Goal: Information Seeking & Learning: Learn about a topic

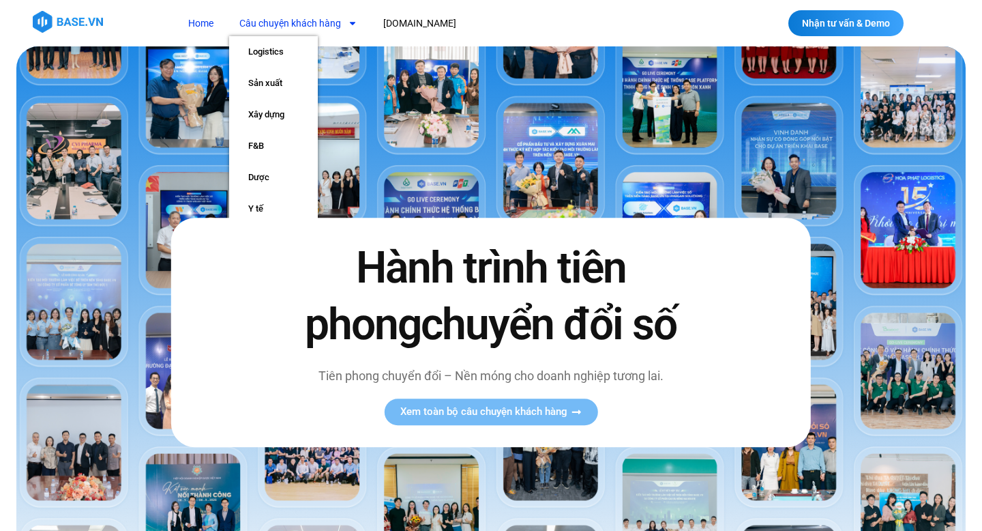
click at [329, 23] on link "Câu chuyện khách hàng" at bounding box center [298, 23] width 138 height 25
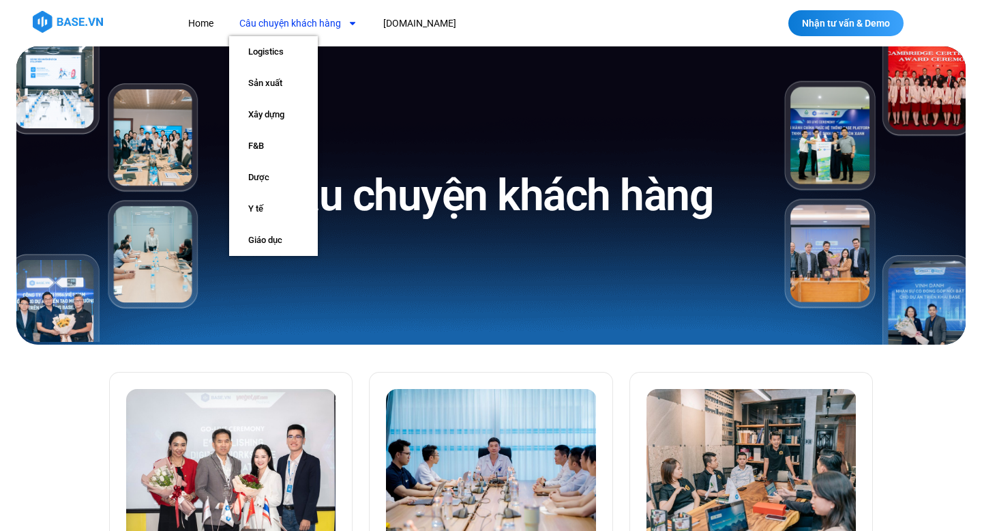
click at [344, 21] on span "Menu" at bounding box center [349, 23] width 16 height 23
click at [273, 74] on link "Sản xuất" at bounding box center [273, 83] width 89 height 31
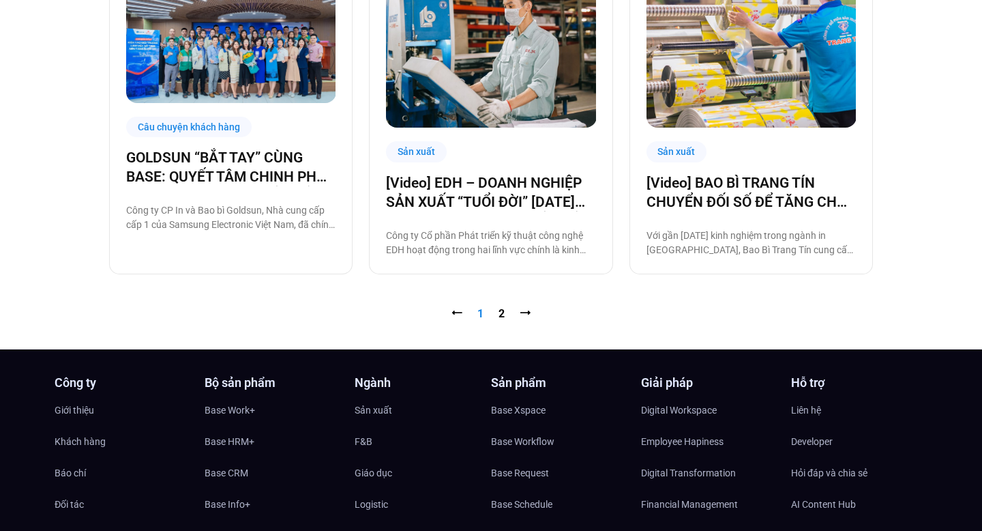
scroll to position [1476, 0]
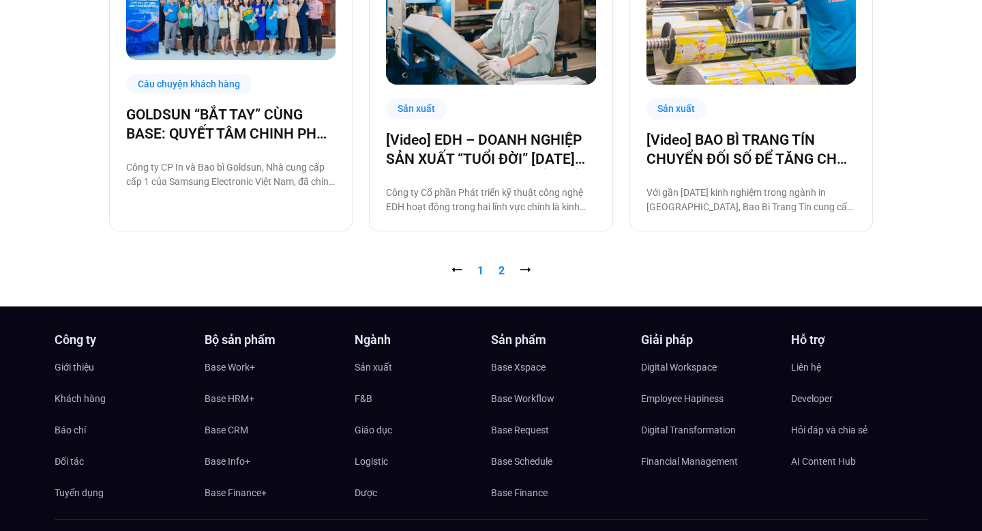
click at [500, 273] on link "Trang 2" at bounding box center [502, 270] width 6 height 13
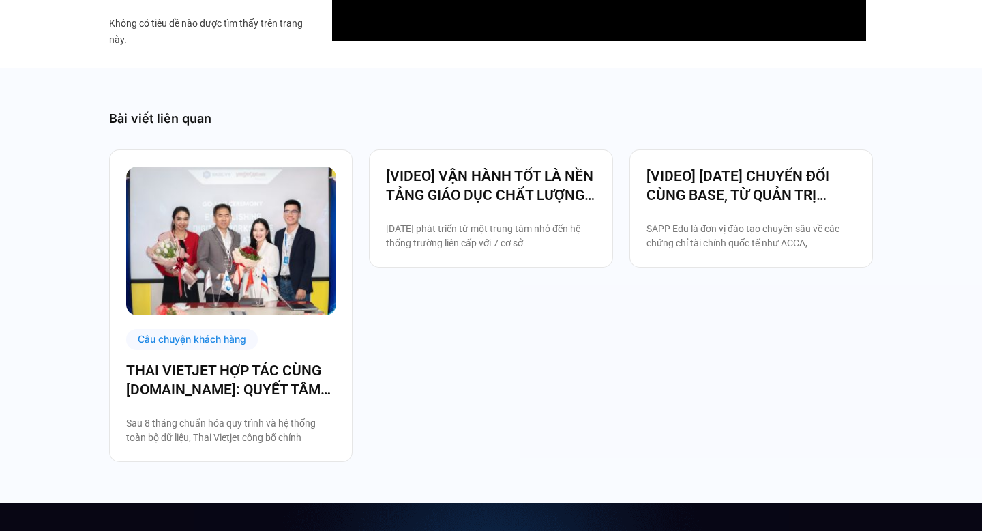
scroll to position [1614, 0]
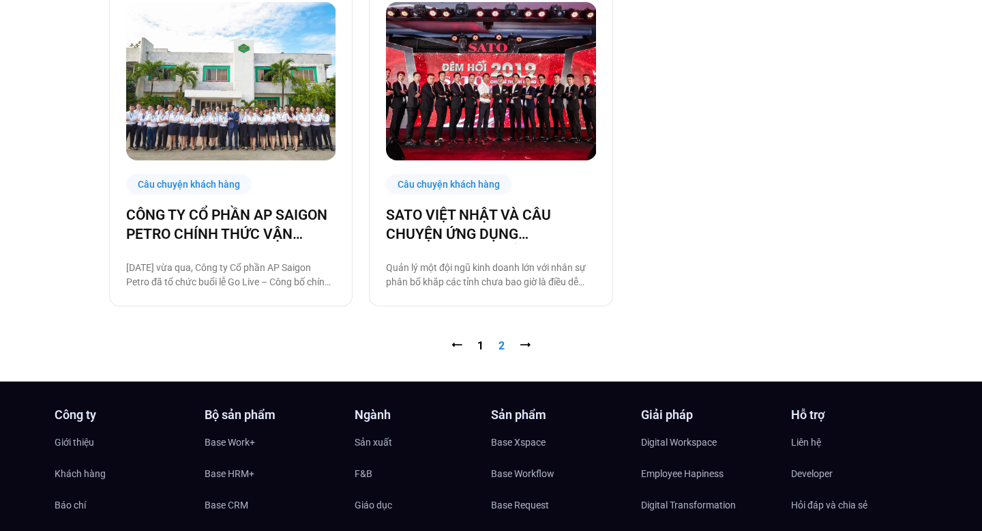
scroll to position [1066, 0]
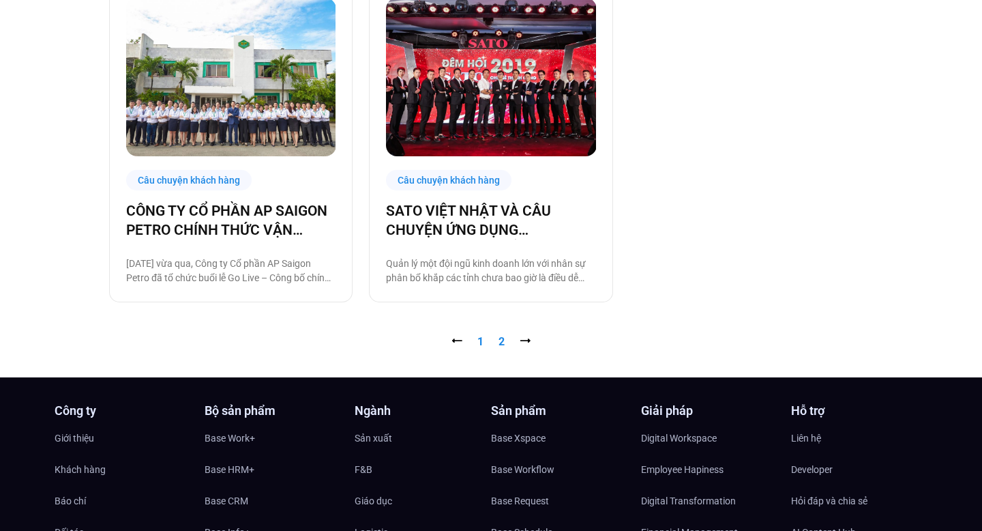
click at [480, 338] on link "Trang 1" at bounding box center [481, 341] width 6 height 13
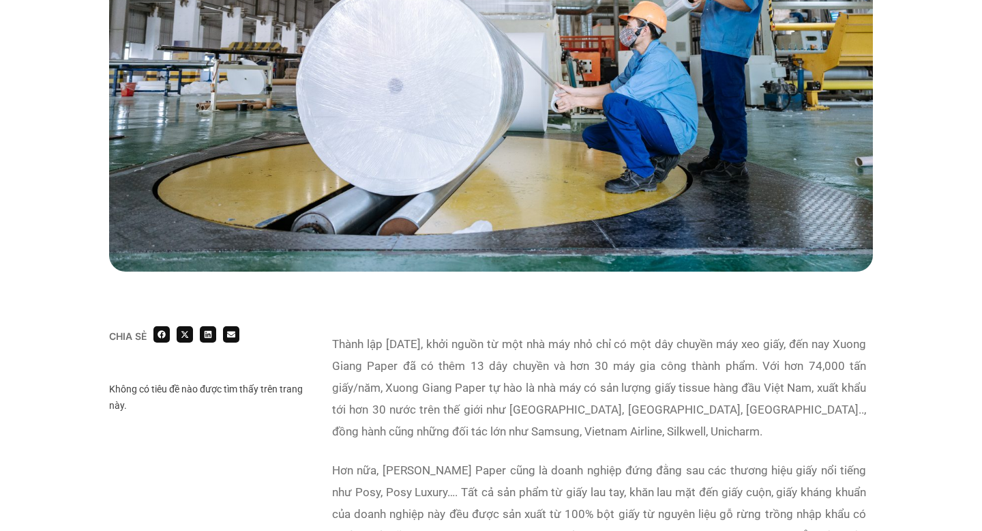
scroll to position [580, 0]
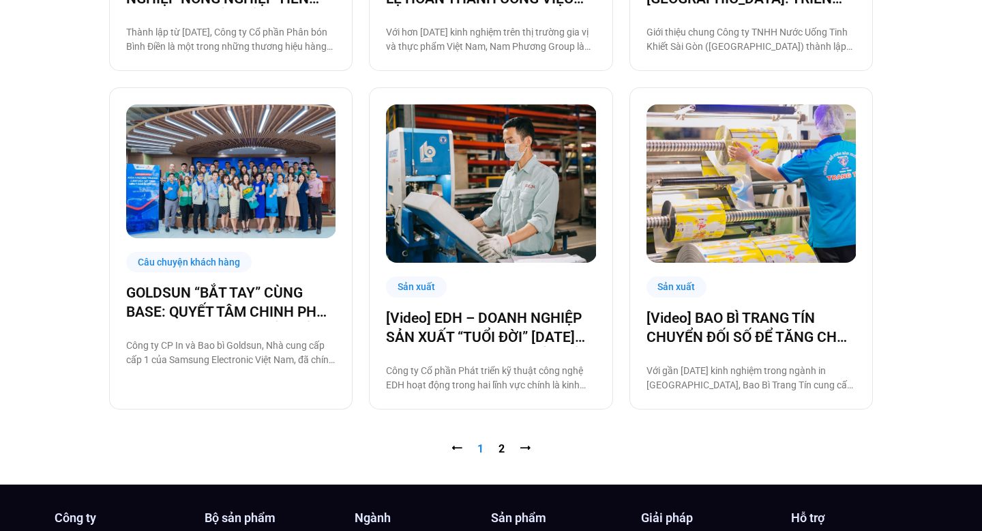
scroll to position [1301, 0]
